Goal: Information Seeking & Learning: Learn about a topic

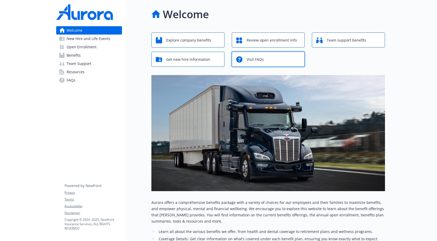
click at [248, 62] on span "Visit FAQs" at bounding box center [255, 60] width 17 height 10
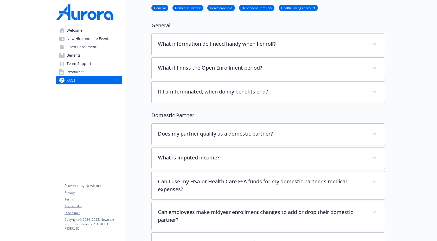
scroll to position [35, 0]
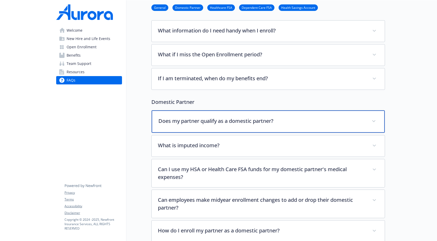
click at [219, 118] on p "Does my partner qualify as a domestic partner?" at bounding box center [261, 121] width 207 height 8
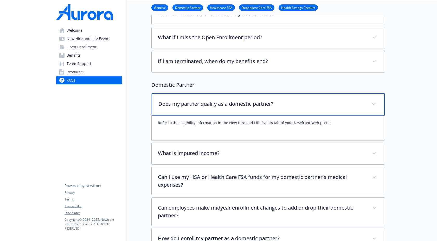
scroll to position [51, 0]
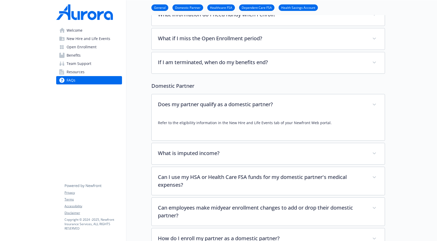
click at [99, 38] on span "New Hire and Life Events" at bounding box center [89, 39] width 44 height 8
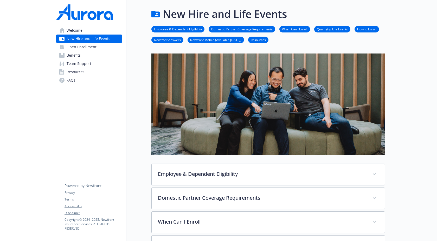
scroll to position [51, 0]
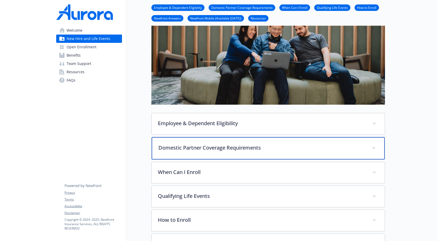
click at [214, 149] on p "Domestic Partner Coverage Requirements" at bounding box center [261, 148] width 207 height 8
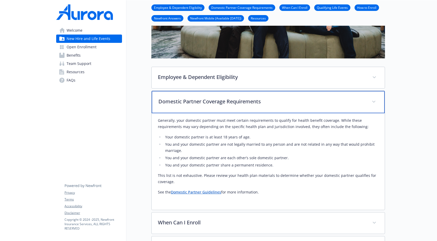
scroll to position [99, 0]
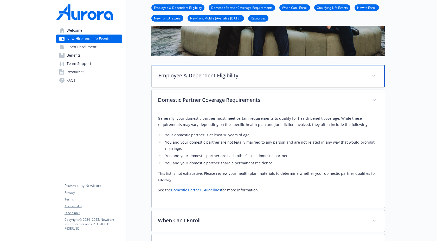
click at [238, 77] on p "Employee & Dependent Eligibility" at bounding box center [261, 76] width 207 height 8
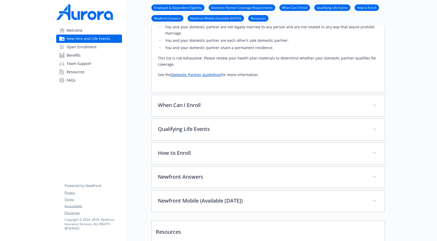
scroll to position [336, 0]
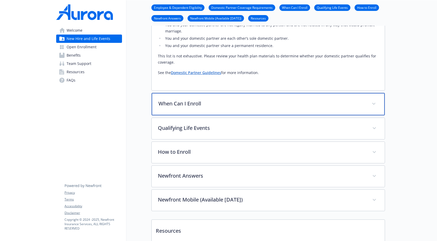
click at [191, 100] on p "When Can I Enroll" at bounding box center [261, 104] width 207 height 8
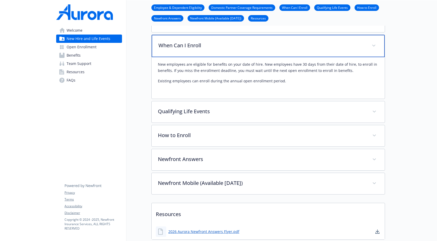
scroll to position [396, 0]
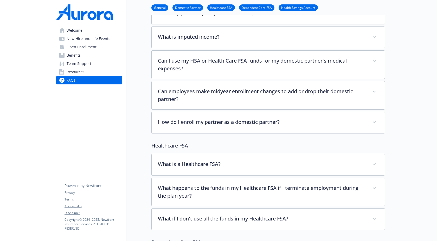
scroll to position [143, 0]
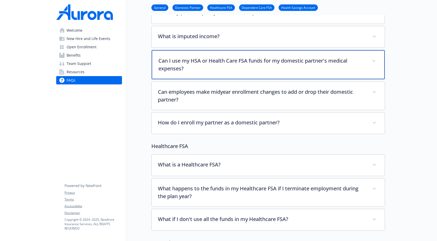
click at [259, 70] on p "Can I use my HSA or Health Care FSA funds for my domestic partner's medical exp…" at bounding box center [261, 65] width 207 height 16
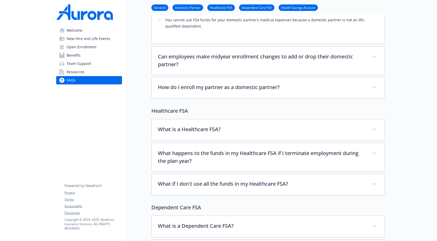
scroll to position [258, 0]
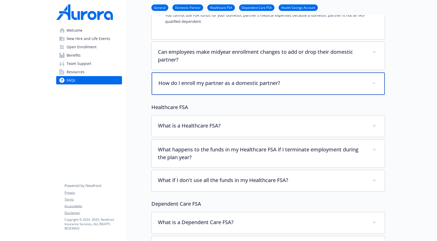
click at [251, 83] on p "How do I enroll my partner as a domestic partner?" at bounding box center [261, 83] width 207 height 8
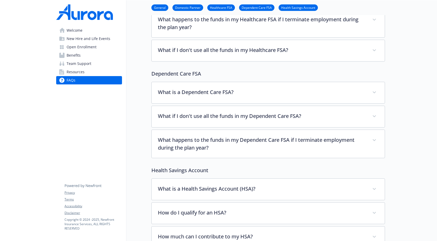
click at [102, 74] on link "Resources" at bounding box center [89, 72] width 66 height 8
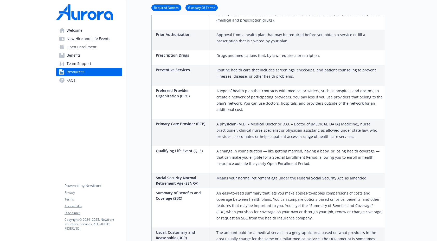
scroll to position [908, 0]
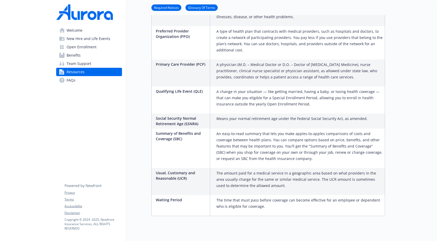
click at [109, 66] on link "Team Support" at bounding box center [89, 64] width 66 height 8
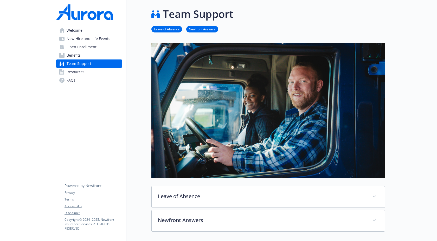
scroll to position [93, 0]
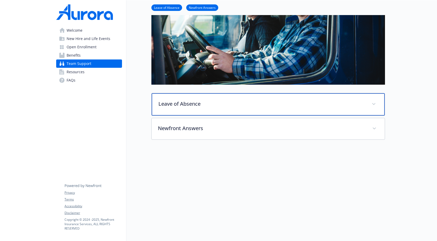
click at [188, 103] on p "Leave of Absence" at bounding box center [261, 104] width 207 height 8
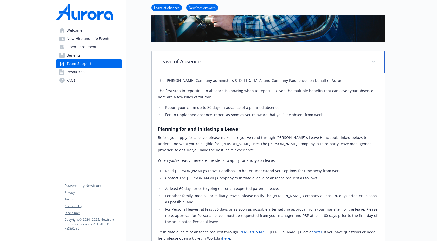
scroll to position [136, 0]
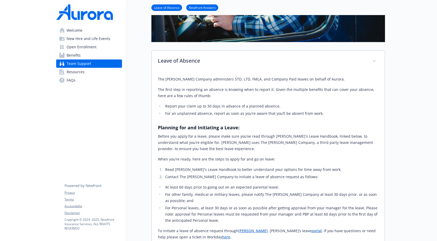
click at [198, 155] on div "The [PERSON_NAME] Company administers STD, LTD, FMLA, and Company Paid leaves o…" at bounding box center [268, 173] width 221 height 194
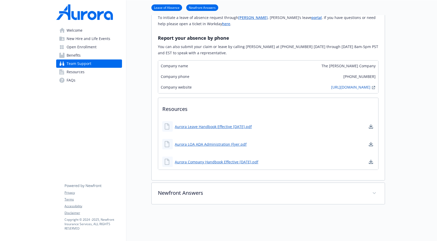
scroll to position [384, 0]
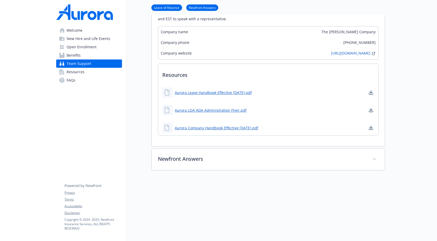
click at [111, 60] on link "Team Support" at bounding box center [89, 64] width 66 height 8
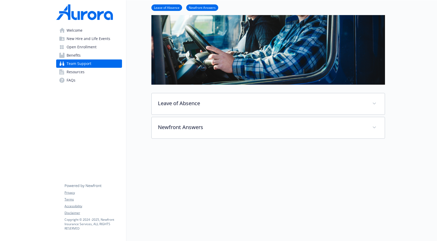
click at [111, 57] on link "Benefits" at bounding box center [89, 55] width 66 height 8
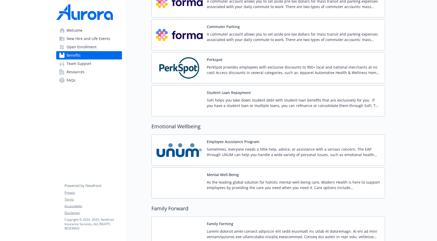
scroll to position [1049, 0]
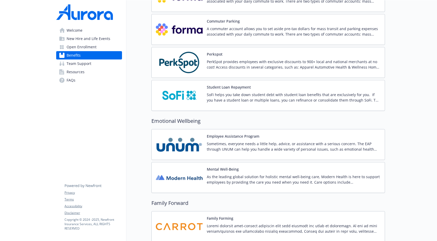
click at [246, 66] on p "PerkSpot provides employees with exclusive discounts to 900+ local and national…" at bounding box center [294, 64] width 174 height 11
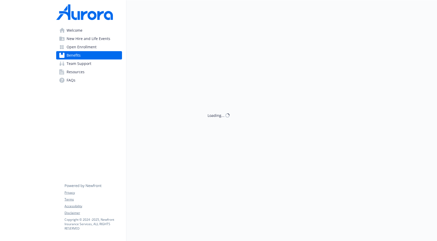
scroll to position [1049, 0]
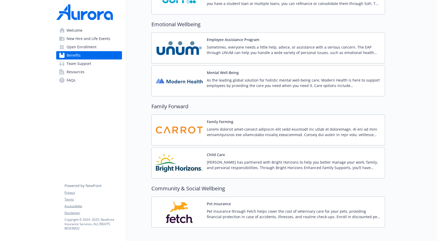
scroll to position [1153, 0]
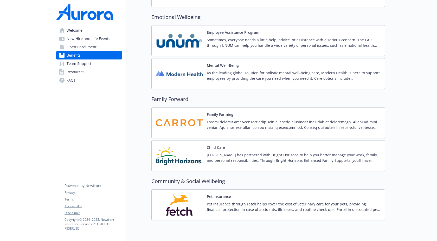
click at [217, 159] on p "[PERSON_NAME] has partnered with Bright Horizons to help you better manage your…" at bounding box center [294, 157] width 174 height 11
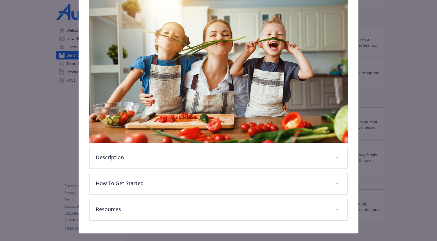
scroll to position [98, 0]
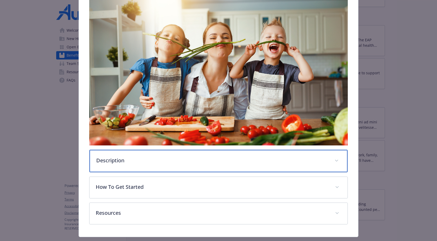
click at [196, 169] on div "Description" at bounding box center [218, 161] width 258 height 22
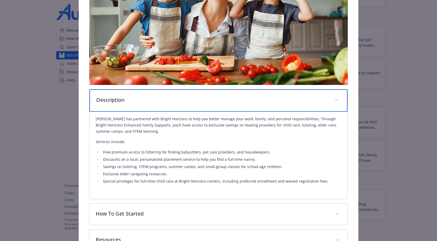
scroll to position [159, 0]
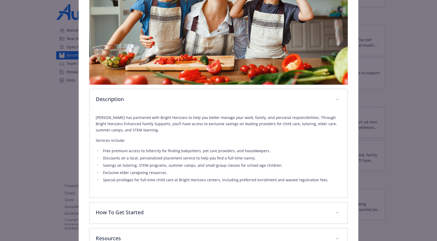
click at [196, 169] on ul "Free premium access to Sittercity for finding babysitters, pet care providers, …" at bounding box center [218, 165] width 245 height 35
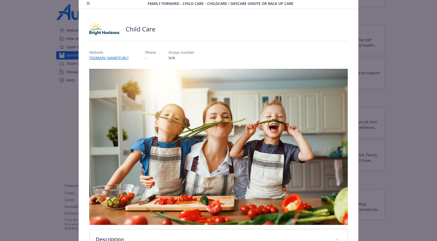
scroll to position [0, 0]
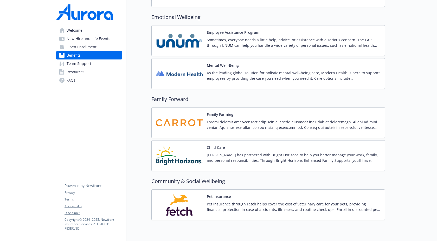
scroll to position [1169, 0]
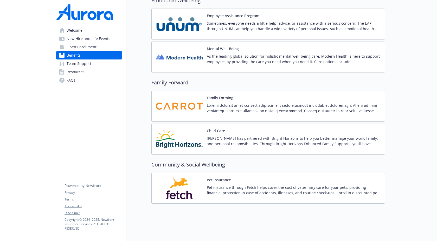
click at [277, 180] on div "Pet Insurance Pet insurance through Fetch helps cover the cost of veterinary ca…" at bounding box center [294, 188] width 174 height 22
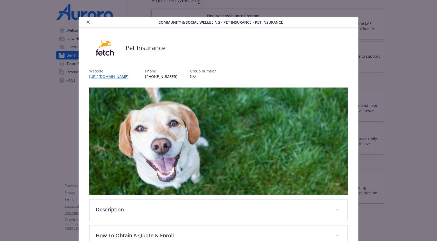
scroll to position [35, 0]
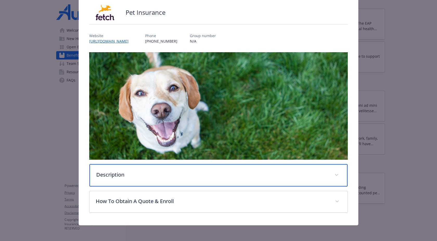
click at [252, 179] on div "Description" at bounding box center [218, 175] width 258 height 22
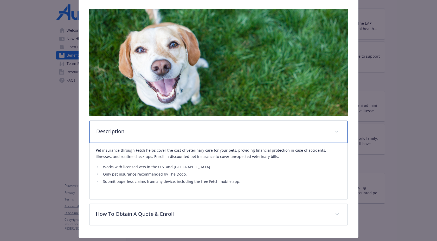
scroll to position [81, 0]
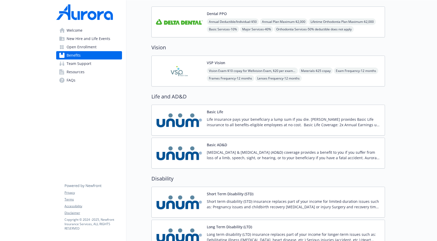
scroll to position [230, 0]
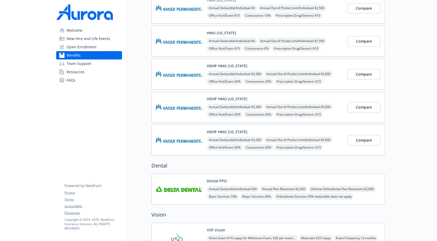
click at [102, 65] on link "Team Support" at bounding box center [89, 64] width 66 height 8
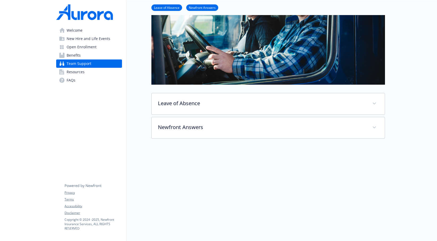
scroll to position [93, 0]
click at [101, 70] on link "Resources" at bounding box center [89, 72] width 66 height 8
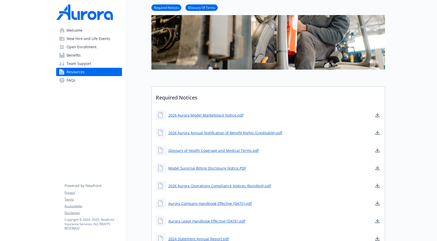
scroll to position [395, 0]
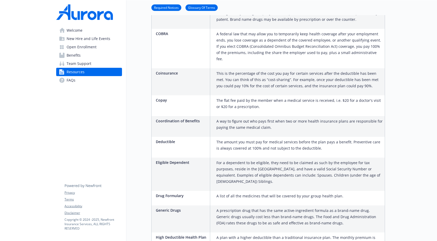
click at [108, 85] on div "Welcome New Hire and Life Events Open Enrollment Benefits Team Support Resource…" at bounding box center [89, 47] width 74 height 95
click at [104, 83] on link "FAQs" at bounding box center [89, 80] width 66 height 8
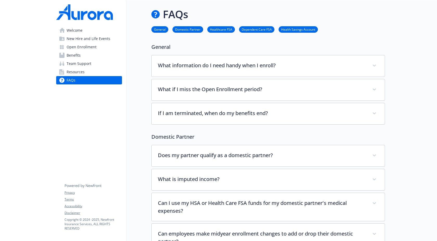
click at [104, 30] on link "Welcome" at bounding box center [89, 30] width 66 height 8
